Goal: Go to known website: Access a specific website the user already knows

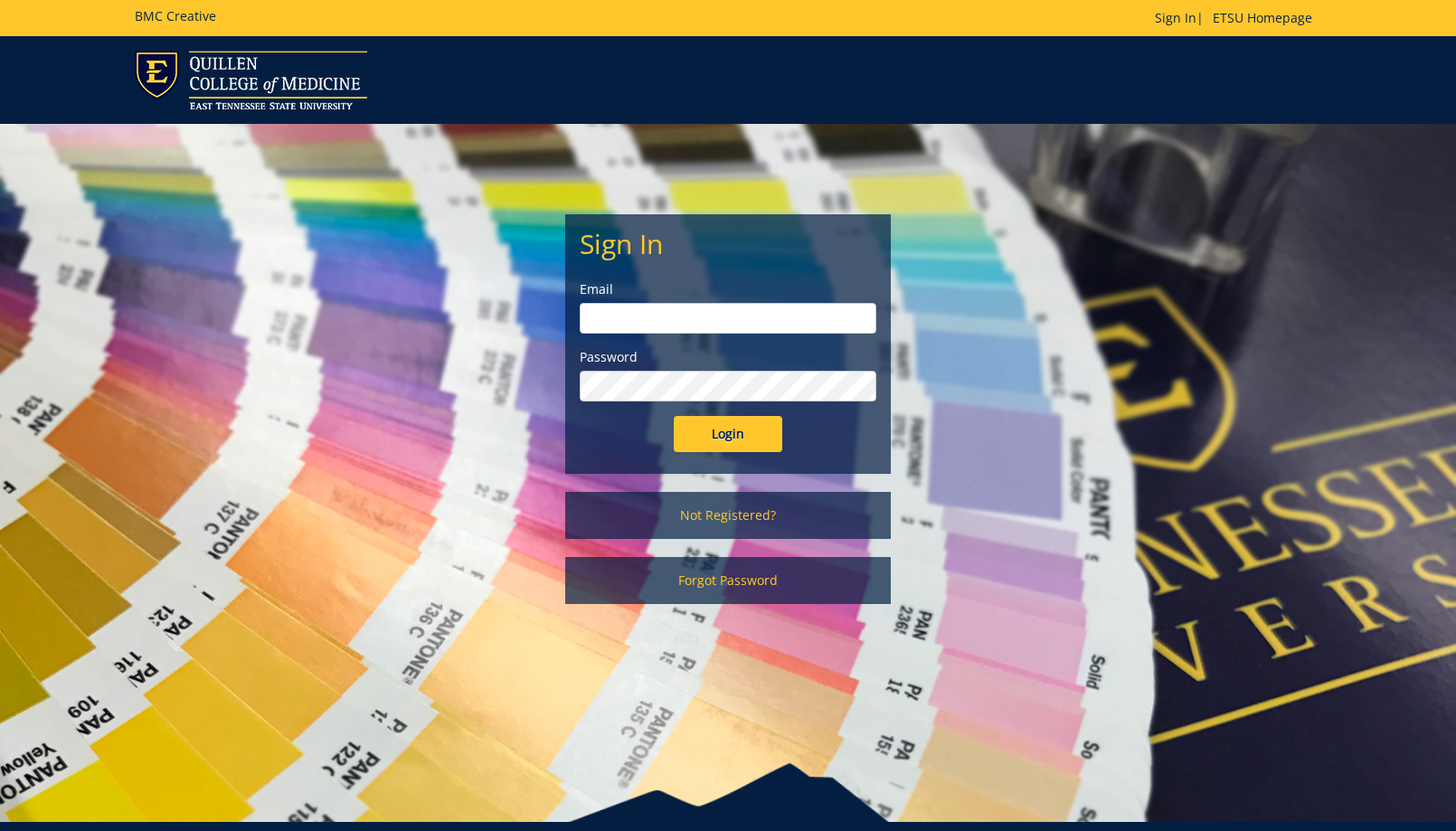
type input "etsuhealthprojects@etsu.edu"
click at [707, 439] on input "Login" at bounding box center [728, 434] width 109 height 37
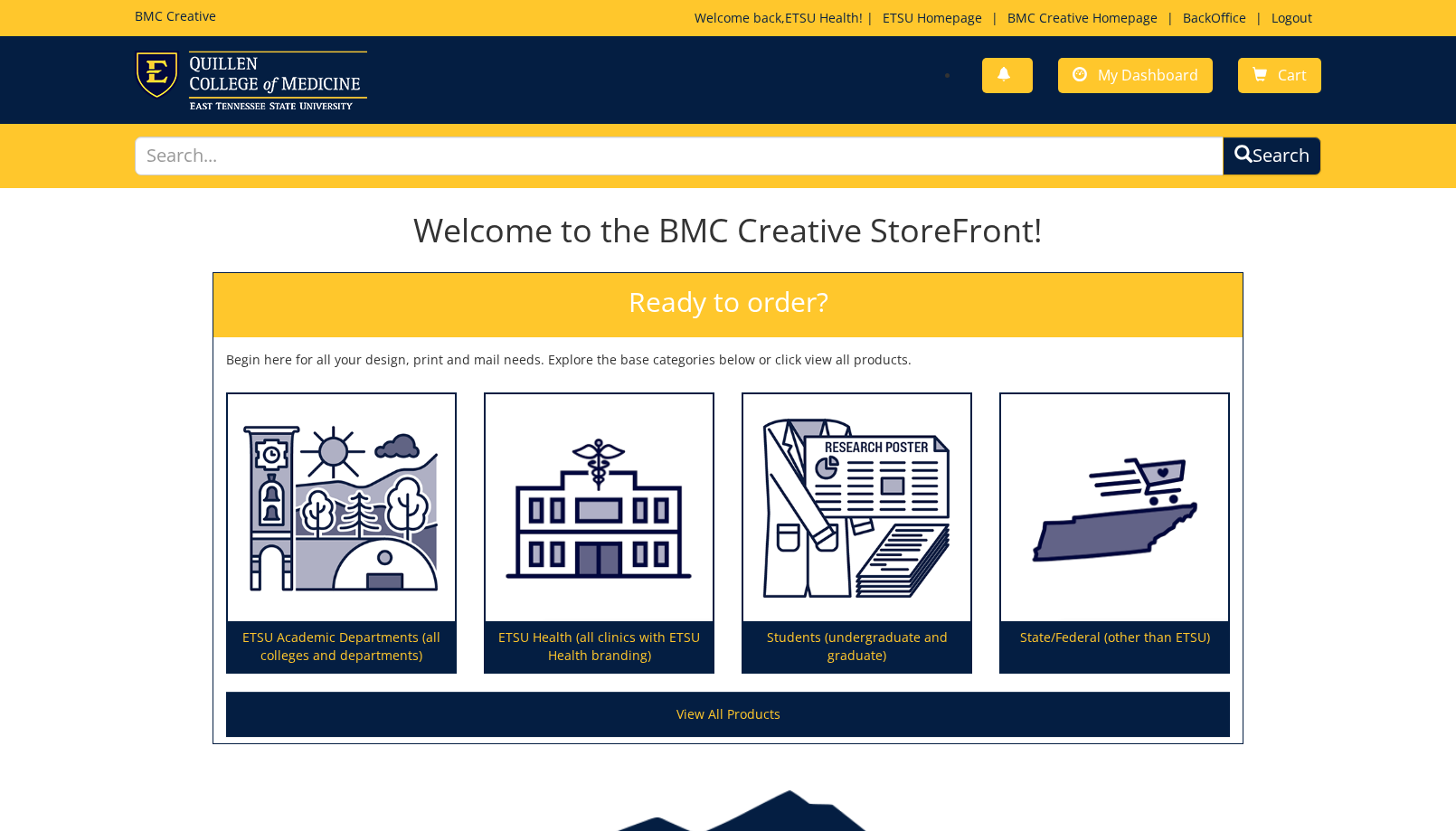
click at [1210, 26] on p "Welcome back, ETSU Health ! | ETSU Homepage | BMC Creative Homepage | BackOffic…" at bounding box center [1007, 18] width 627 height 18
click at [1210, 23] on link "BackOffice" at bounding box center [1214, 18] width 82 height 17
